Goal: Information Seeking & Learning: Learn about a topic

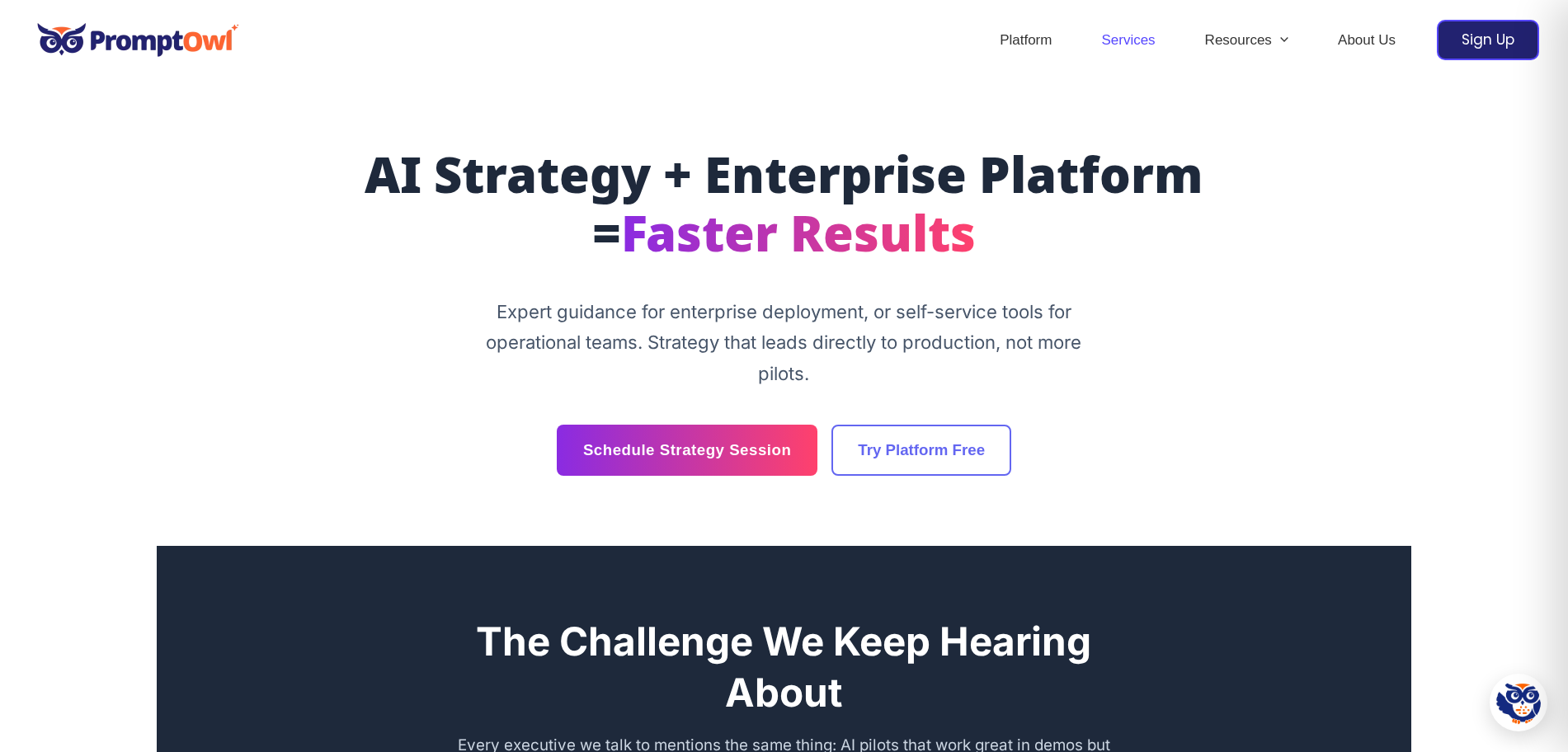
click at [1111, 42] on link "Services" at bounding box center [1128, 41] width 103 height 58
click at [1129, 40] on link "Services" at bounding box center [1128, 41] width 103 height 58
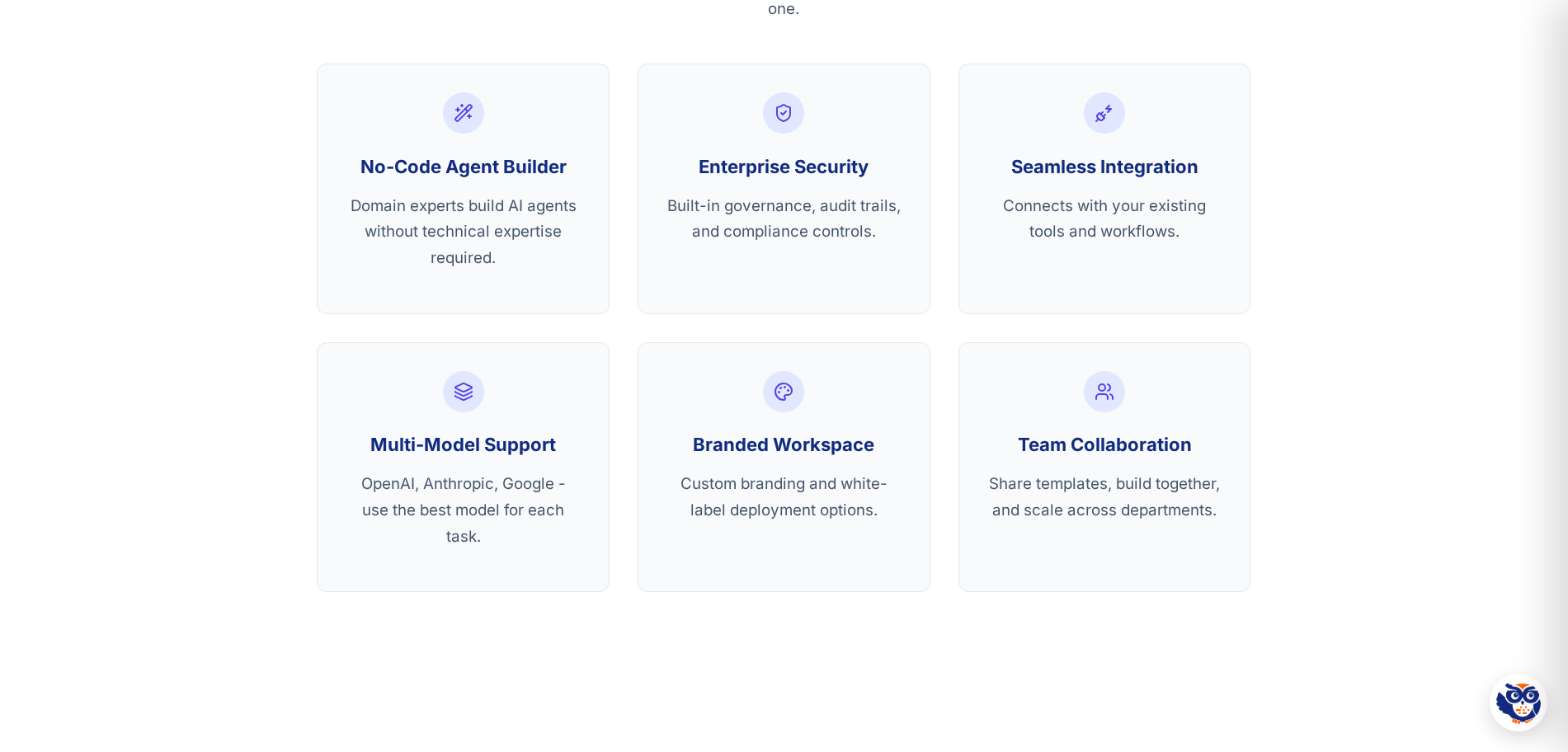
scroll to position [3931, 0]
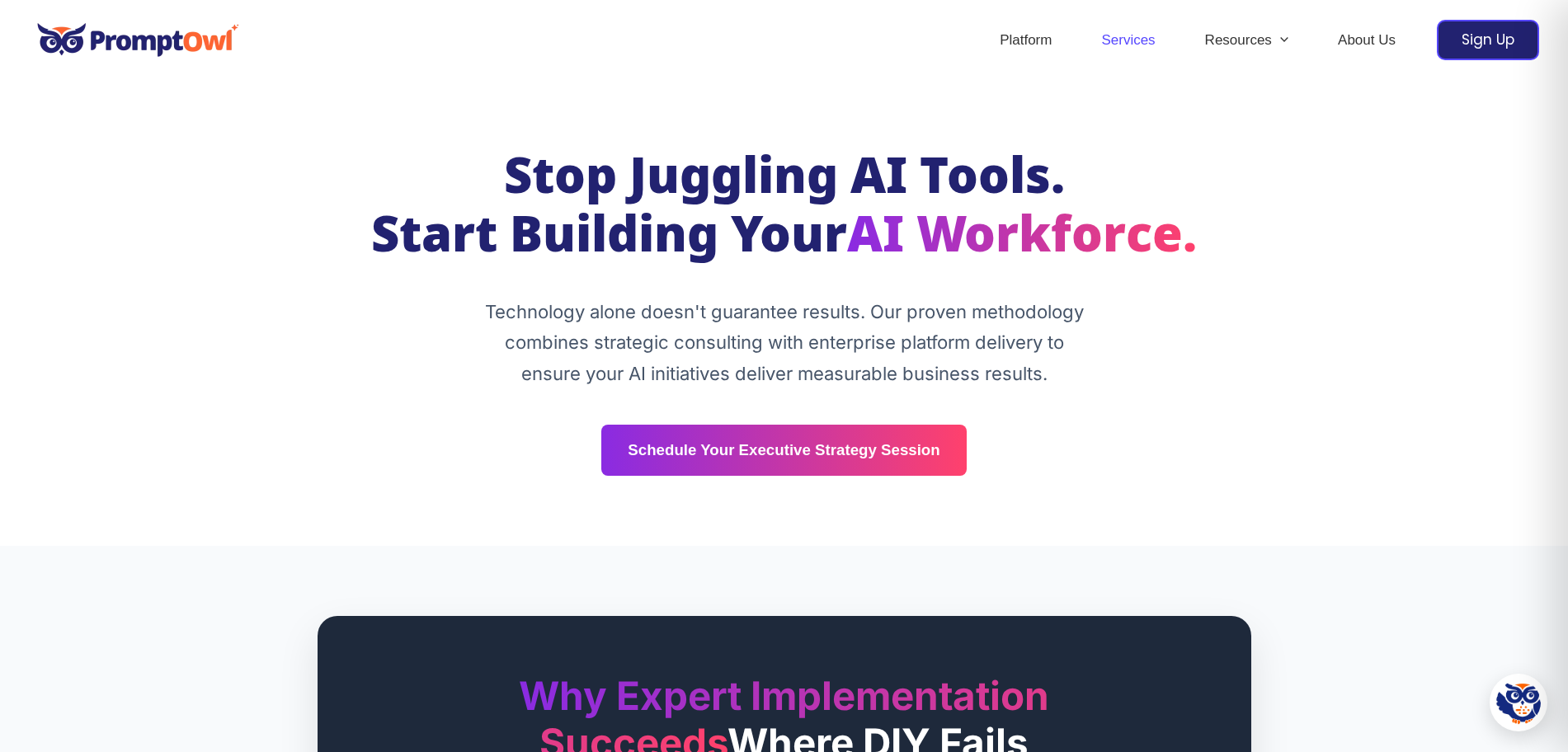
drag, startPoint x: 1133, startPoint y: 311, endPoint x: 1115, endPoint y: 310, distance: 18.0
click at [1133, 310] on div "Stop Juggling AI Tools. Start Building Your AI Workforce. Technology alone does…" at bounding box center [784, 313] width 989 height 325
click at [139, 37] on img at bounding box center [138, 40] width 218 height 57
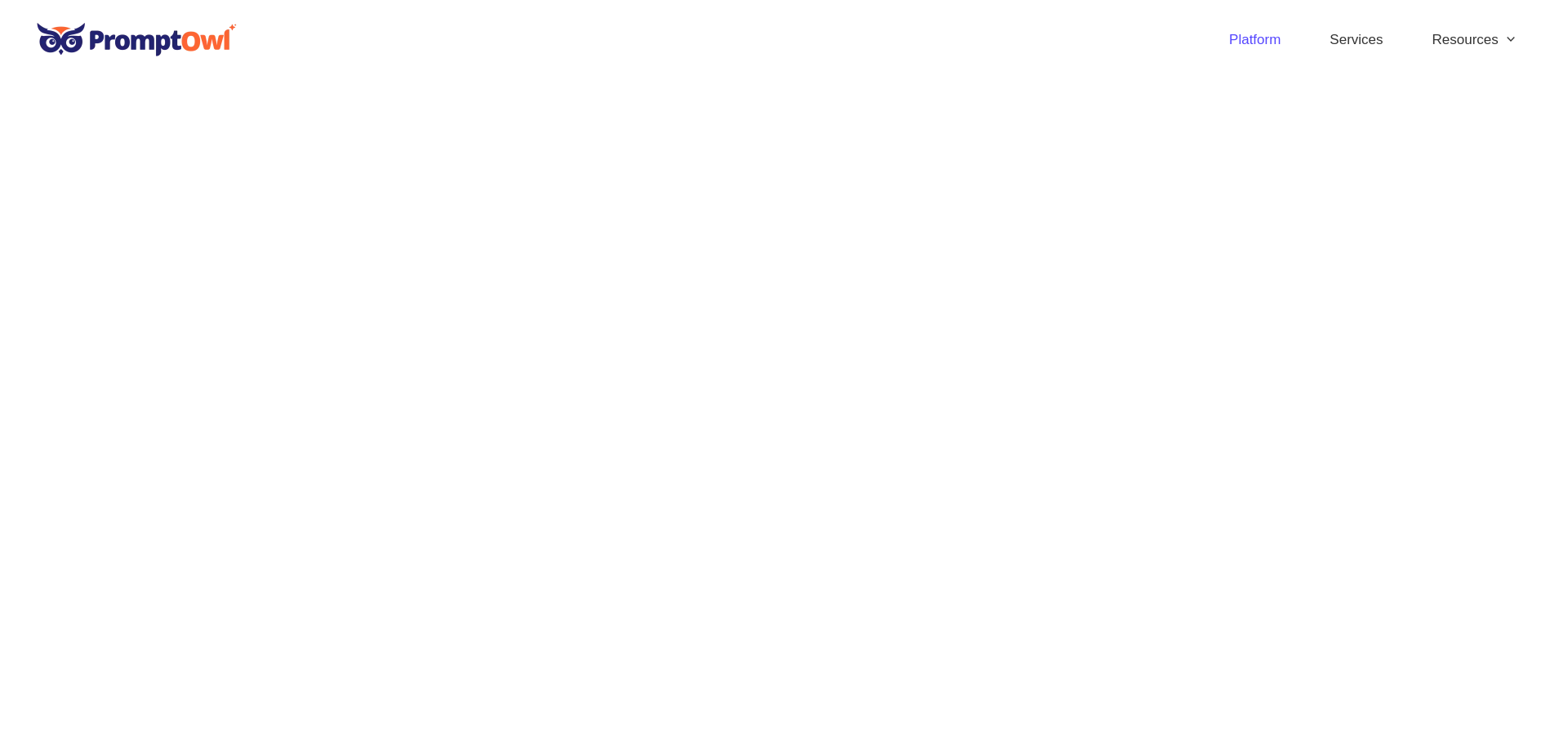
click at [1231, 38] on link "Platform" at bounding box center [1255, 40] width 100 height 58
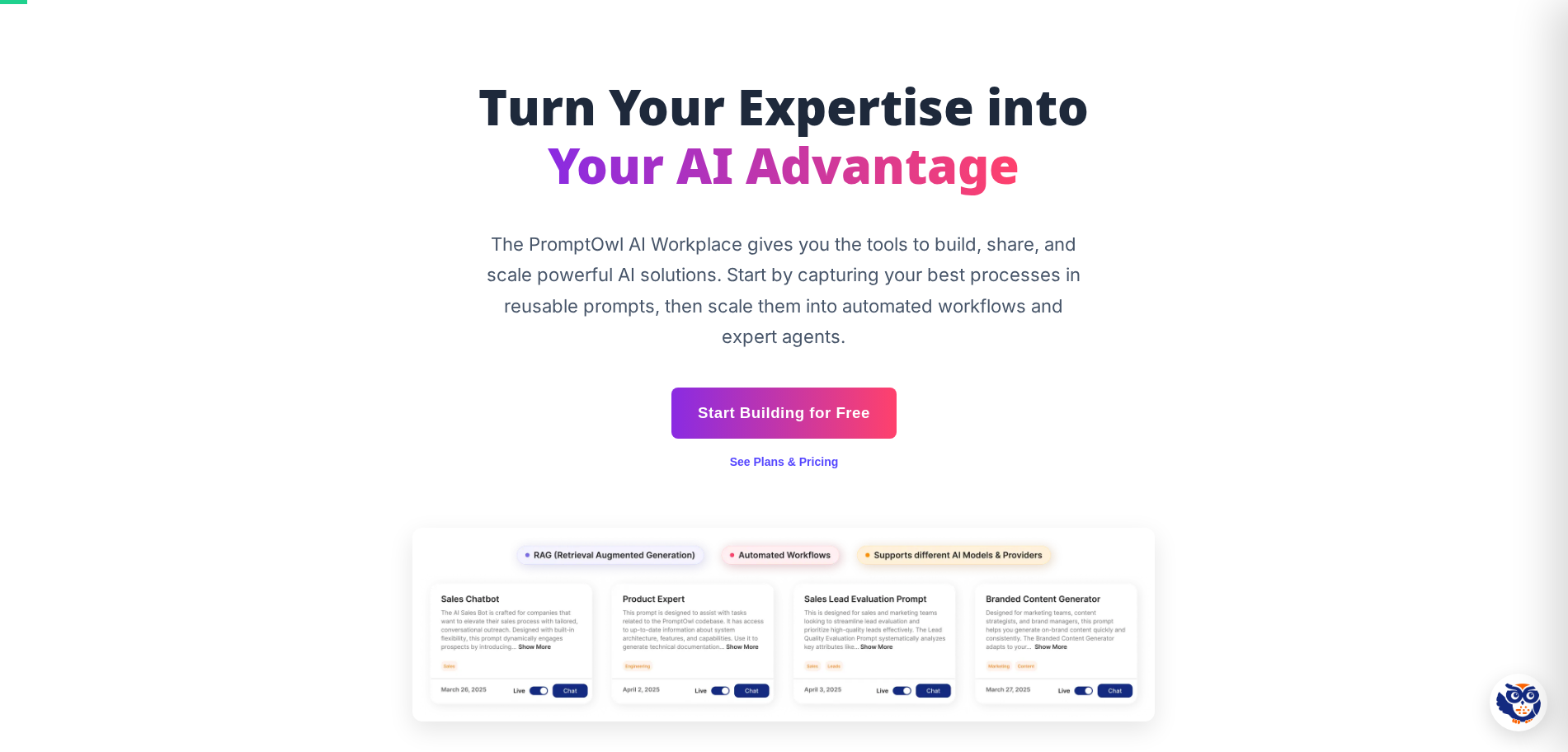
scroll to position [103, 0]
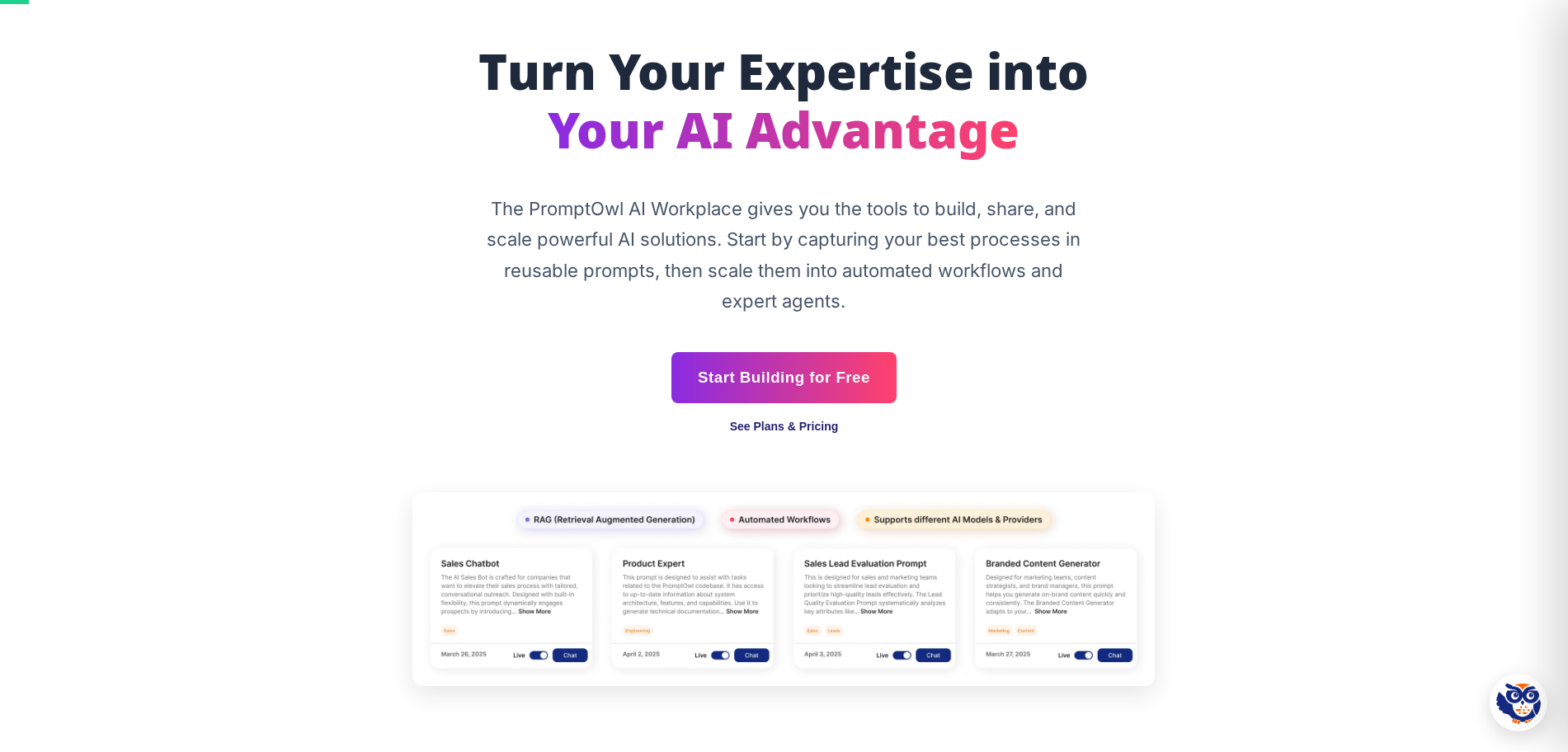
click at [806, 428] on link "See Plans & Pricing" at bounding box center [784, 427] width 109 height 13
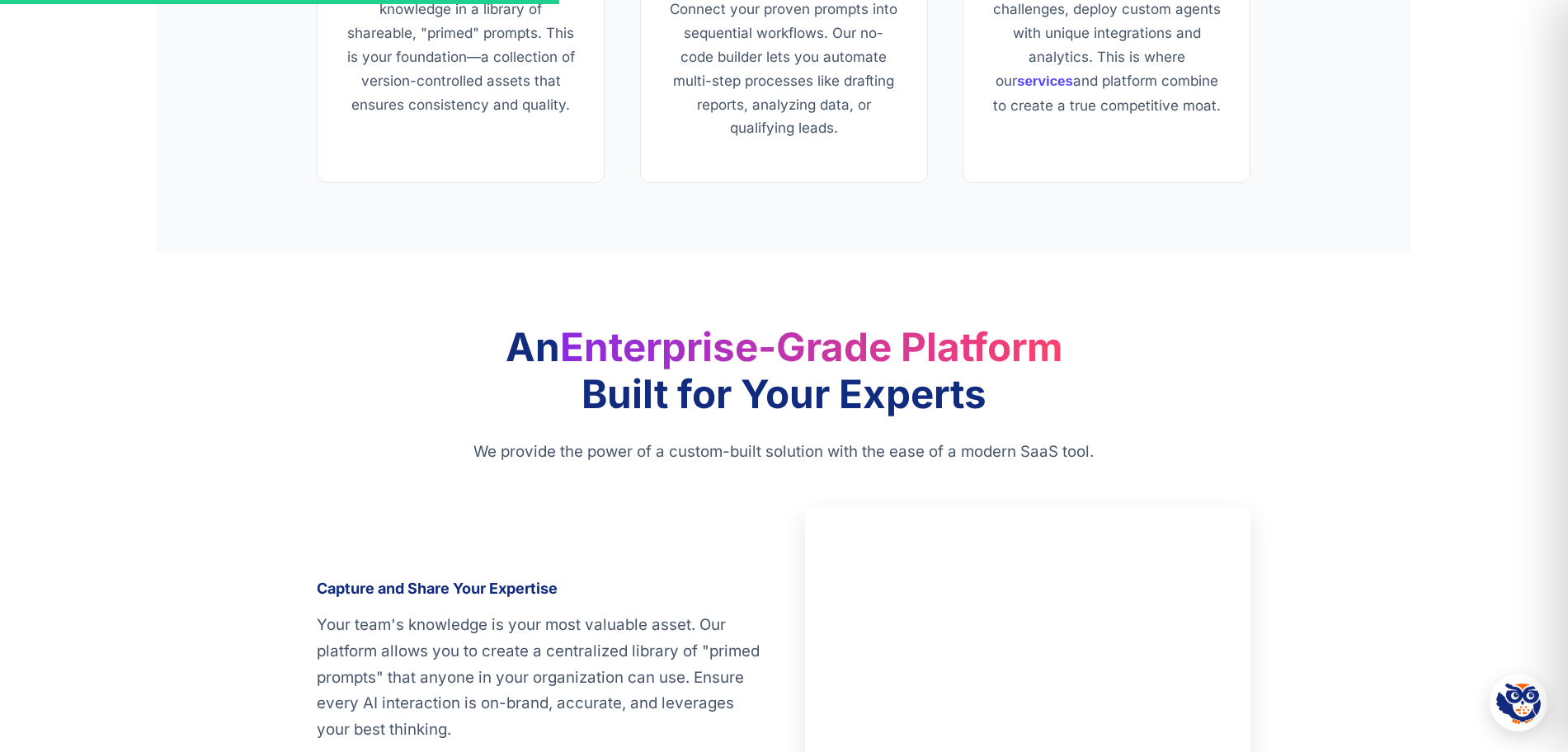
scroll to position [2014, 0]
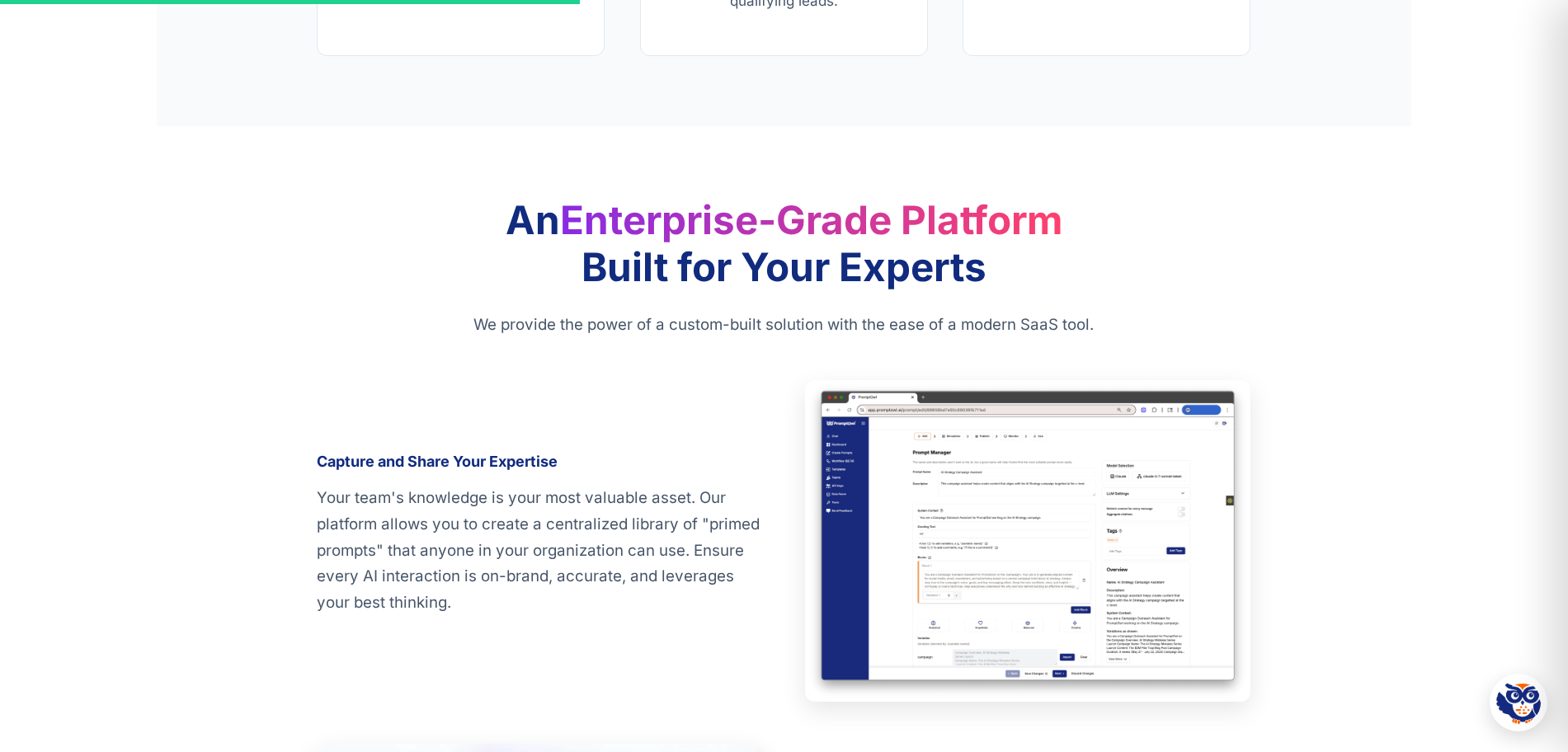
click at [1017, 538] on img at bounding box center [1028, 540] width 447 height 321
